Goal: Check status: Check status

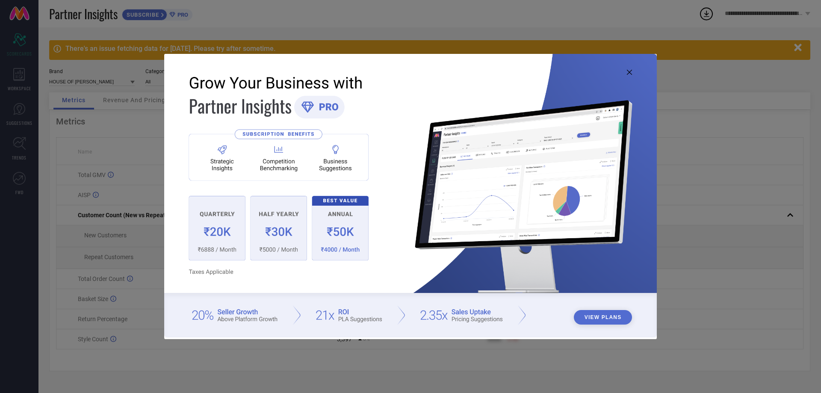
click at [629, 74] on icon at bounding box center [629, 72] width 5 height 5
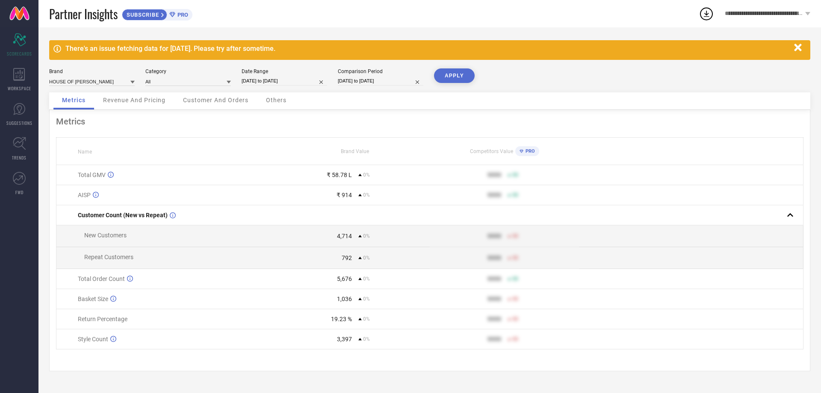
click at [267, 75] on div "Date Range [DATE] to [DATE]" at bounding box center [285, 77] width 86 height 18
select select "7"
select select "2025"
select select "8"
select select "2025"
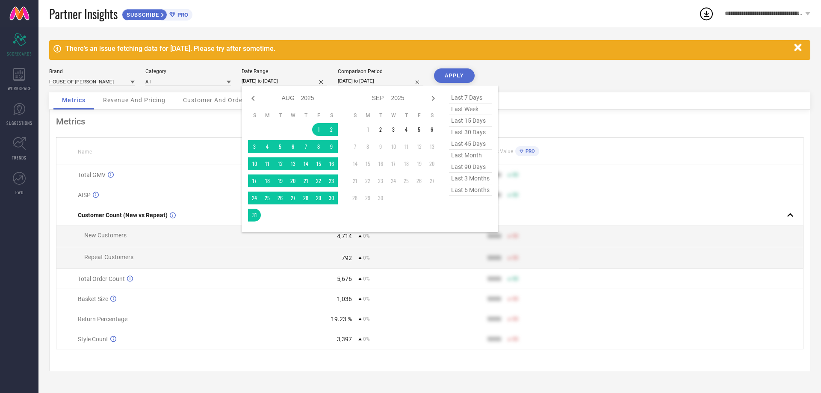
click at [266, 77] on input "[DATE] to [DATE]" at bounding box center [285, 81] width 86 height 9
click at [367, 130] on td "1" at bounding box center [368, 129] width 13 height 13
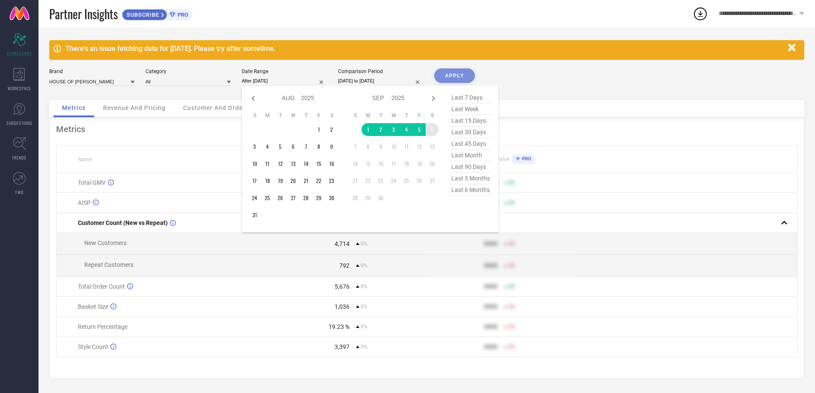
type input "[DATE] to [DATE]"
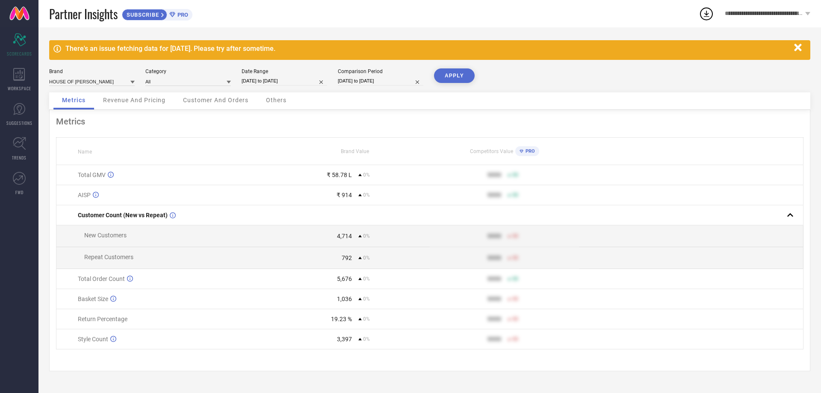
click at [364, 82] on input "[DATE] to [DATE]" at bounding box center [381, 81] width 86 height 9
select select "7"
select select "2025"
select select "8"
select select "2025"
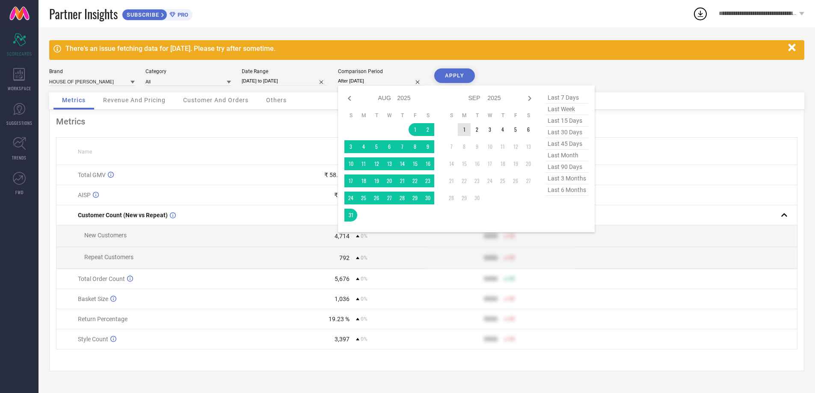
click at [462, 130] on td "1" at bounding box center [464, 129] width 13 height 13
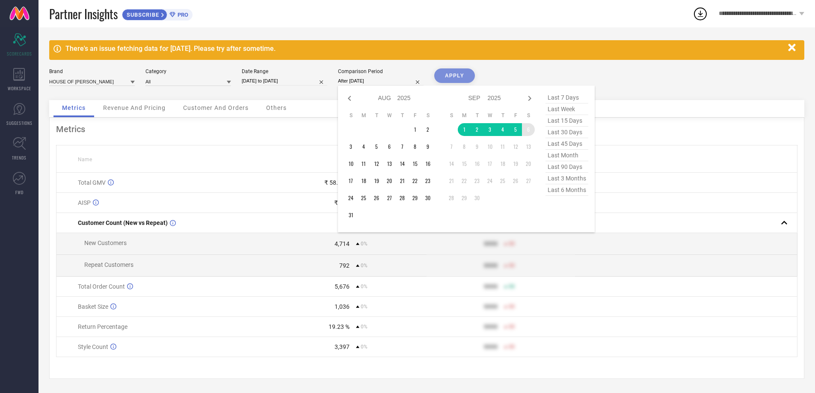
type input "[DATE] to [DATE]"
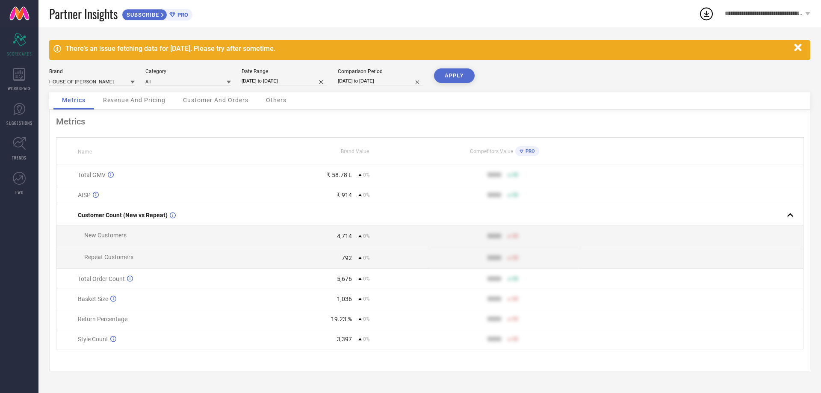
click at [450, 73] on button "APPLY" at bounding box center [454, 75] width 41 height 15
click at [264, 83] on input "[DATE] to [DATE]" at bounding box center [285, 81] width 86 height 9
select select "8"
select select "2025"
select select "9"
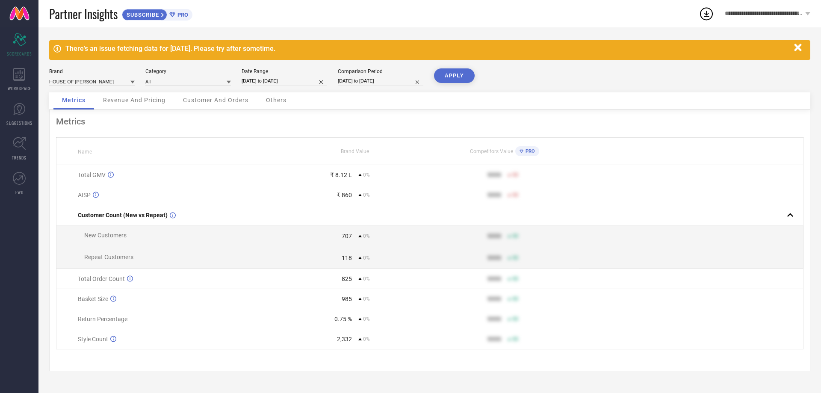
select select "2025"
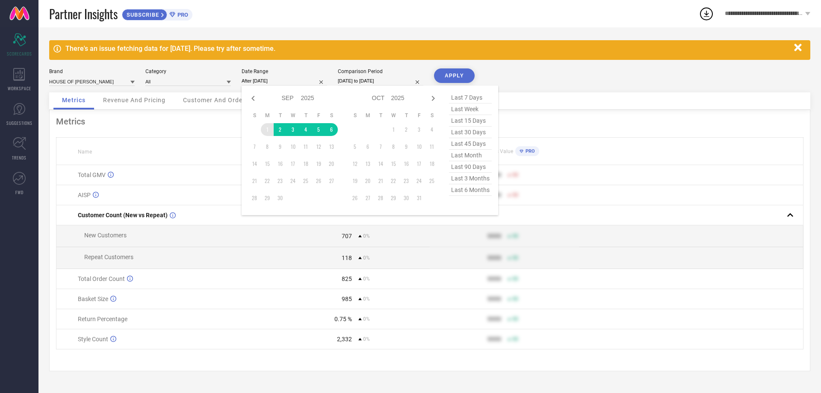
click at [264, 130] on td "1" at bounding box center [267, 129] width 13 height 13
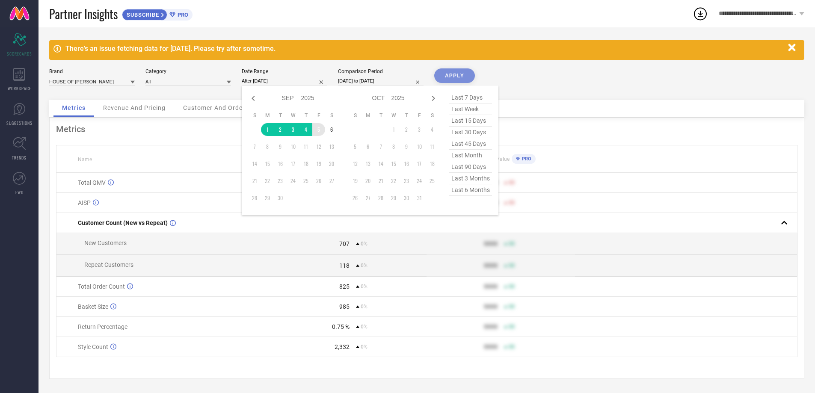
type input "[DATE] to [DATE]"
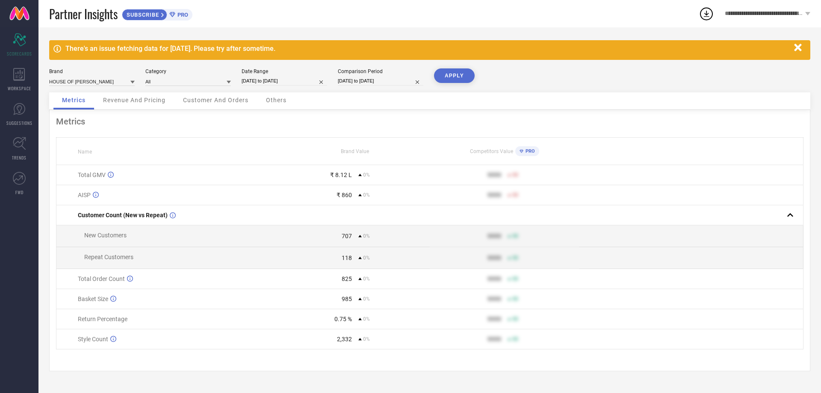
click at [359, 77] on input "[DATE] to [DATE]" at bounding box center [381, 81] width 86 height 9
select select "8"
select select "2025"
select select "9"
select select "2025"
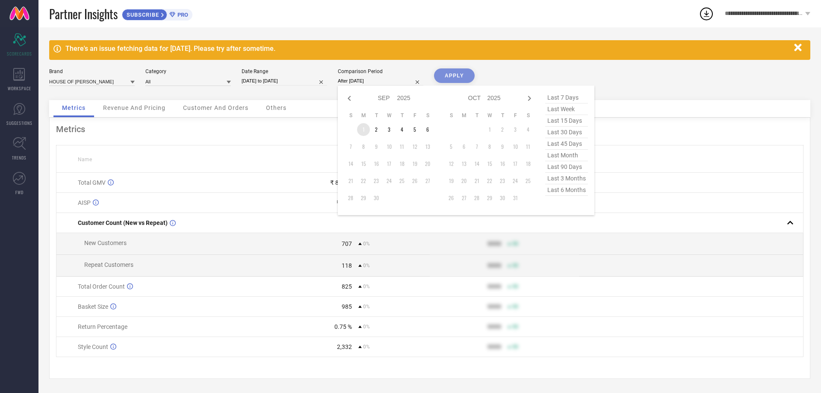
click at [363, 131] on td "1" at bounding box center [363, 129] width 13 height 13
type input "[DATE] to [DATE]"
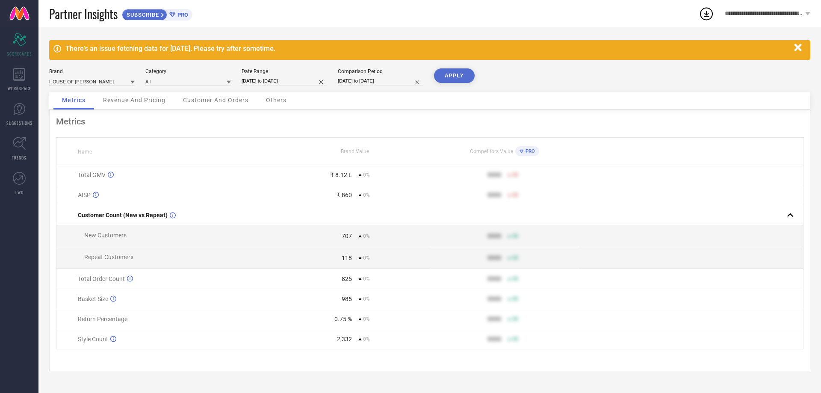
click at [461, 74] on button "APPLY" at bounding box center [454, 75] width 41 height 15
click at [284, 80] on input "[DATE] to [DATE]" at bounding box center [285, 81] width 86 height 9
select select "8"
select select "2025"
select select "9"
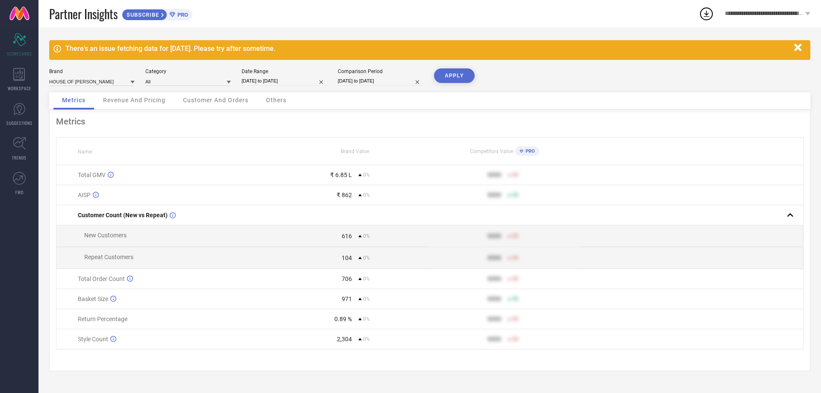
select select "2025"
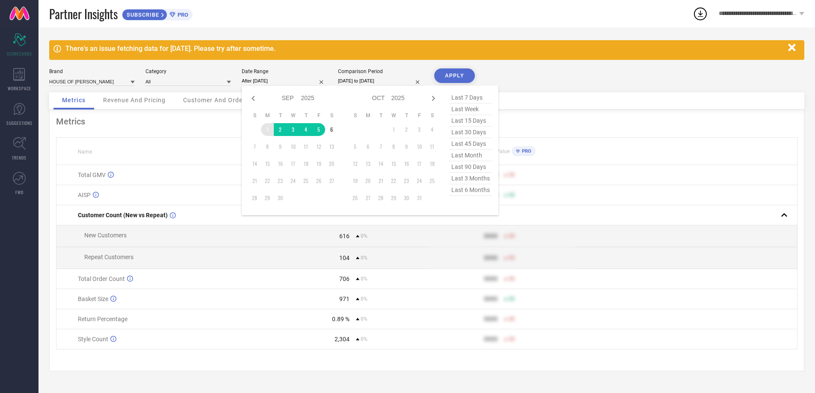
click at [264, 130] on td "1" at bounding box center [267, 129] width 13 height 13
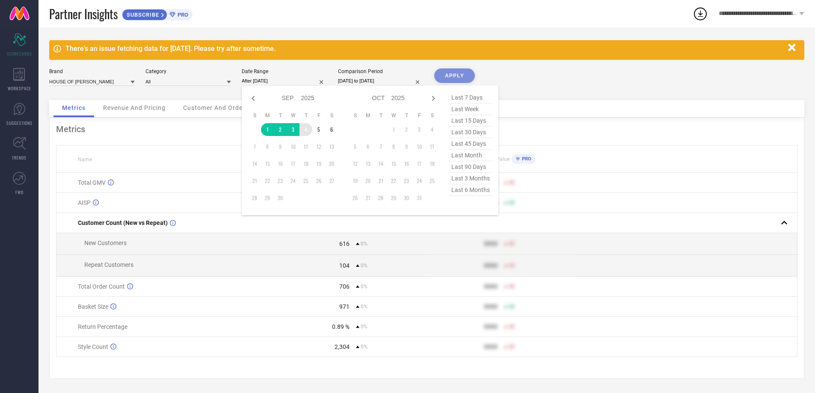
type input "[DATE] to [DATE]"
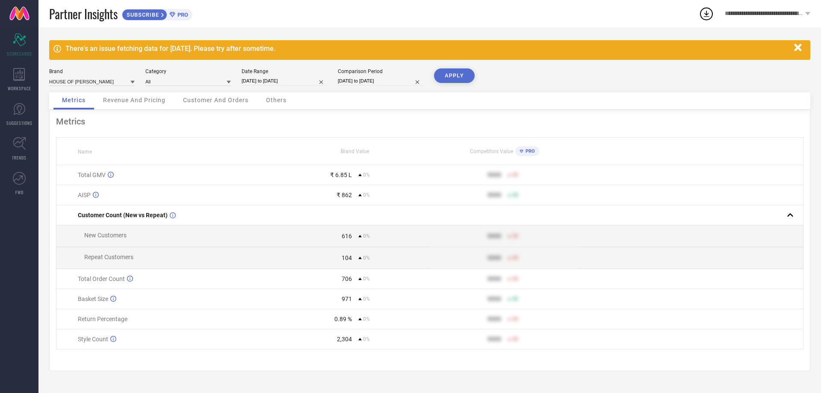
click at [378, 81] on input "[DATE] to [DATE]" at bounding box center [381, 81] width 86 height 9
select select "8"
select select "2025"
select select "9"
select select "2025"
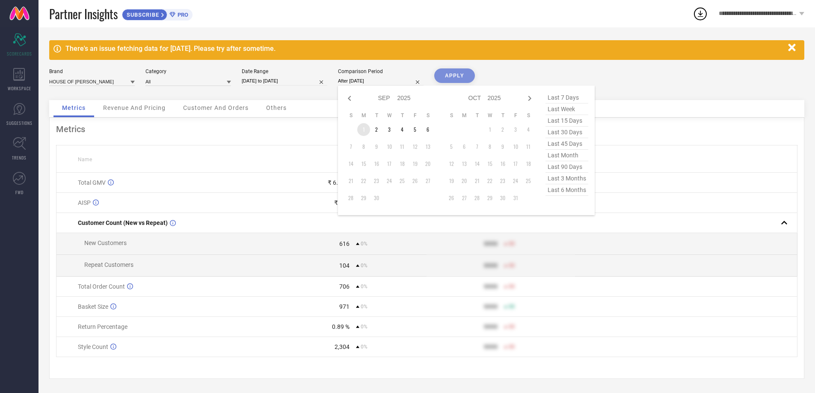
click at [363, 130] on td "1" at bounding box center [363, 129] width 13 height 13
type input "[DATE] to [DATE]"
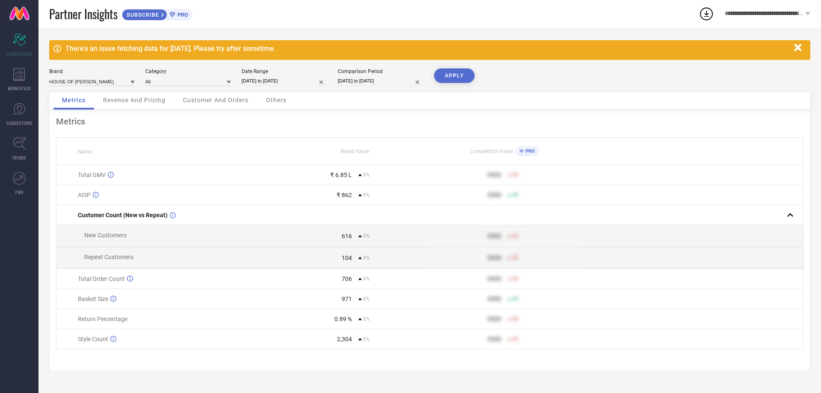
click at [452, 72] on button "APPLY" at bounding box center [454, 75] width 41 height 15
click at [278, 80] on input "[DATE] to [DATE]" at bounding box center [285, 81] width 86 height 9
select select "8"
select select "2025"
select select "9"
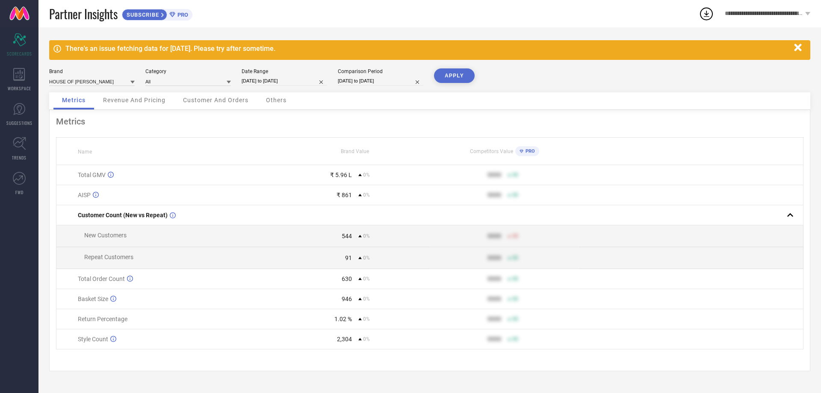
select select "2025"
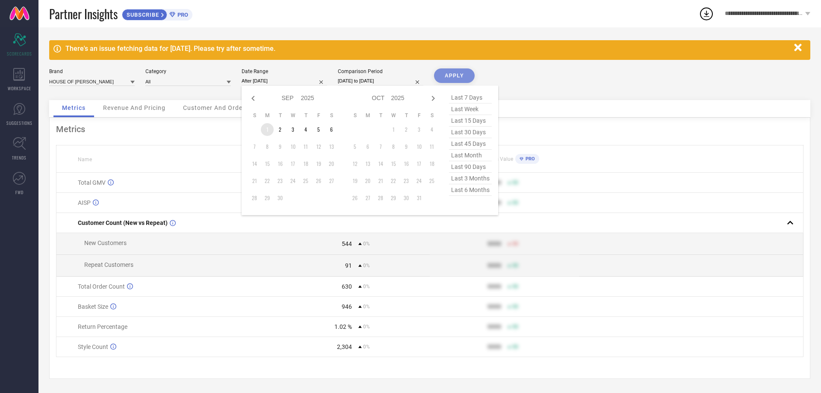
click at [266, 130] on td "1" at bounding box center [267, 129] width 13 height 13
type input "[DATE] to [DATE]"
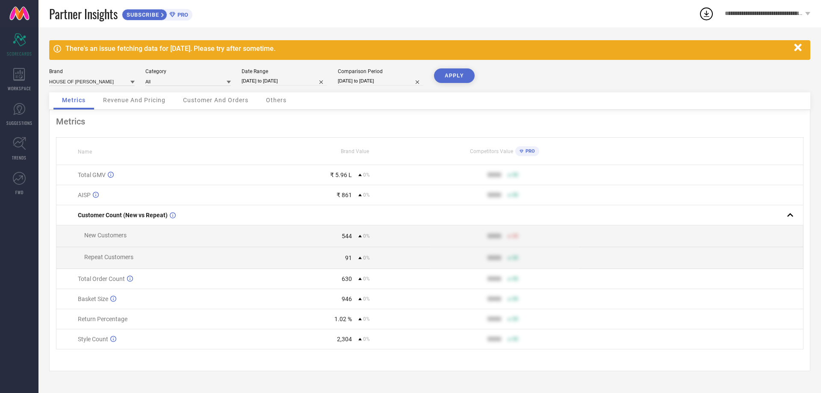
click at [368, 81] on input "[DATE] to [DATE]" at bounding box center [381, 81] width 86 height 9
select select "8"
select select "2025"
select select "9"
select select "2025"
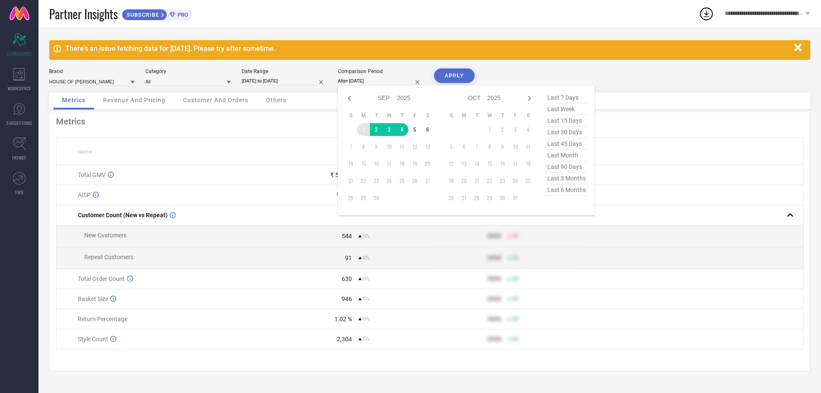
click at [362, 130] on td "1" at bounding box center [363, 129] width 13 height 13
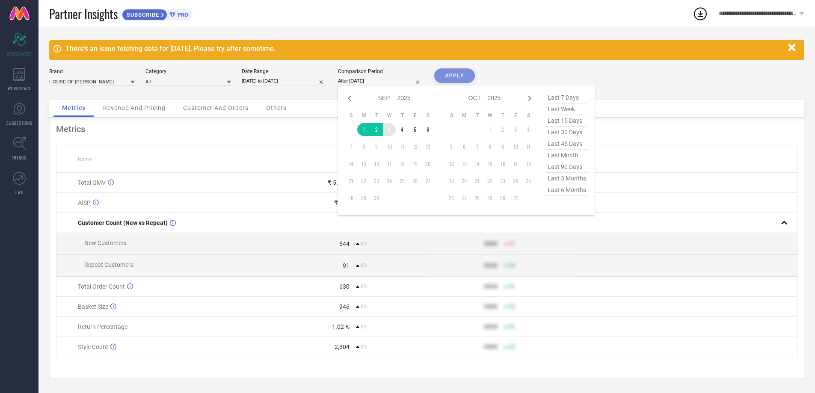
type input "[DATE] to [DATE]"
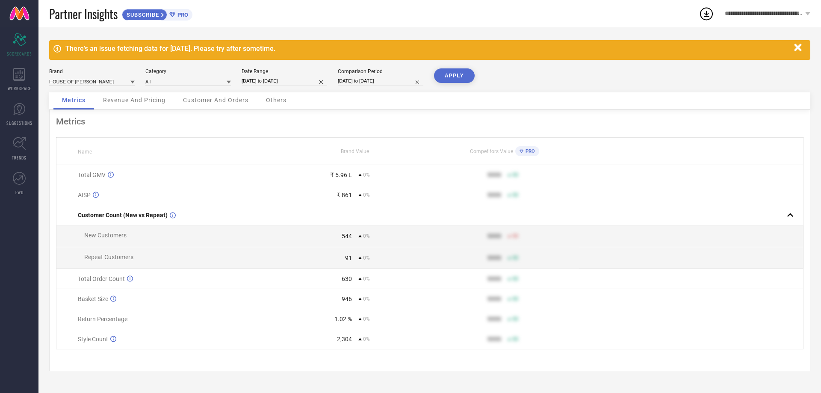
click at [459, 73] on button "APPLY" at bounding box center [454, 75] width 41 height 15
